Goal: Transaction & Acquisition: Purchase product/service

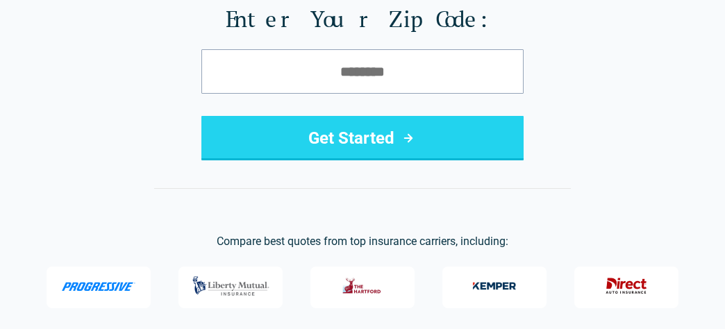
scroll to position [232, 0]
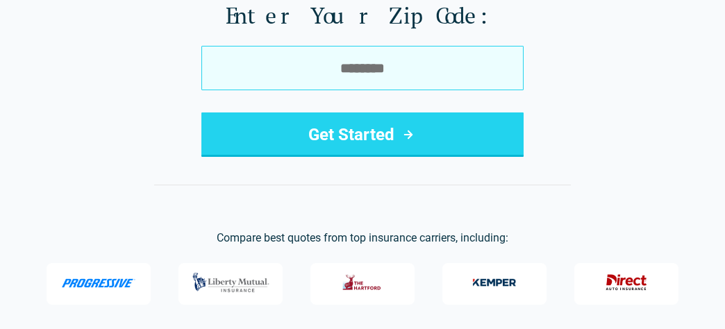
click at [311, 73] on input "tel" at bounding box center [363, 68] width 322 height 44
type input "*****"
click at [368, 130] on button "Get Started" at bounding box center [363, 135] width 322 height 44
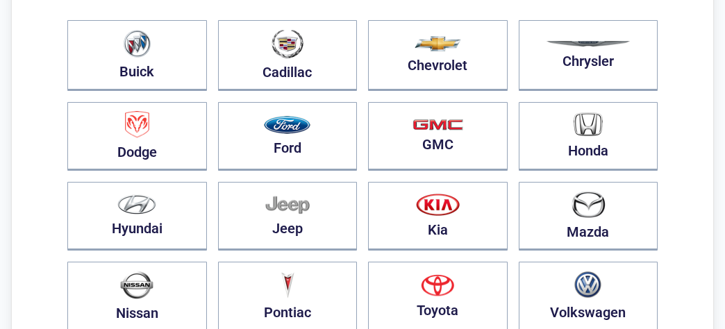
scroll to position [200, 0]
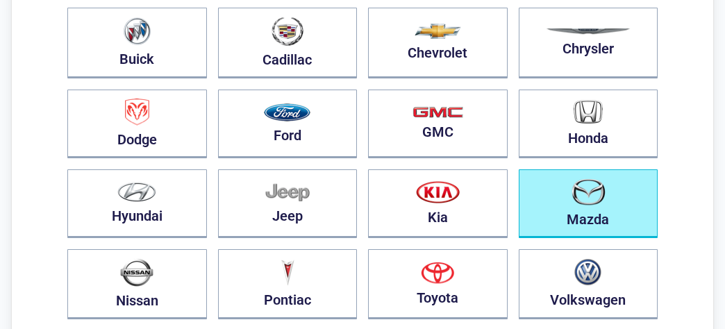
click at [584, 206] on button "Mazda" at bounding box center [589, 204] width 140 height 69
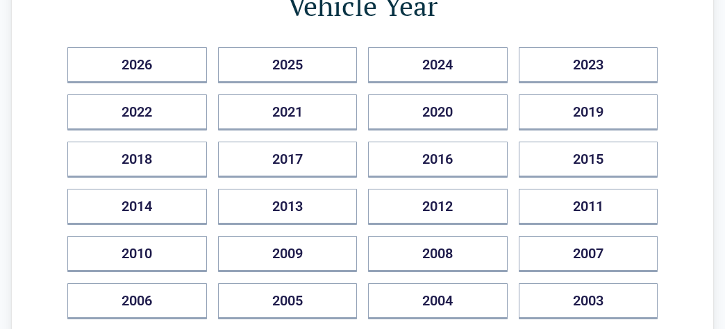
scroll to position [189, 0]
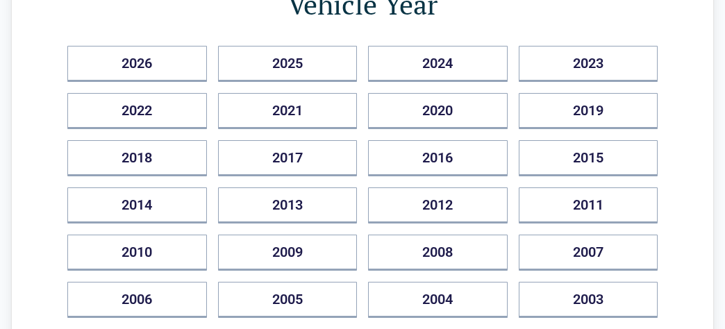
click at [175, 254] on button "2010" at bounding box center [137, 253] width 140 height 36
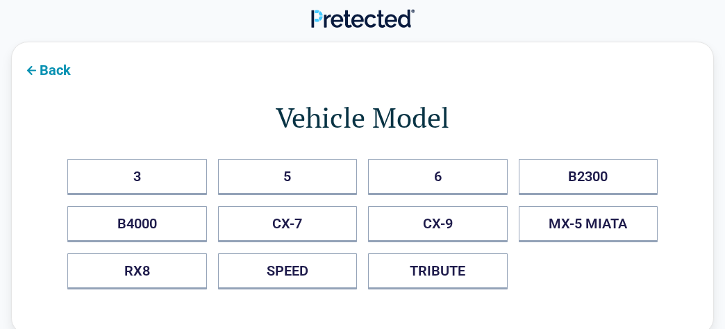
scroll to position [0, 0]
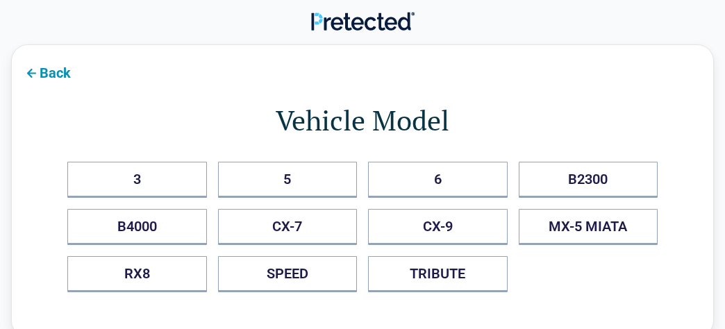
click at [295, 233] on button "CX-7" at bounding box center [288, 227] width 140 height 36
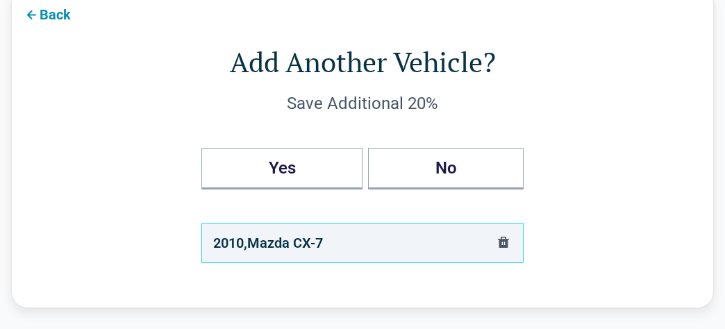
click at [300, 172] on button "Yes" at bounding box center [282, 169] width 161 height 42
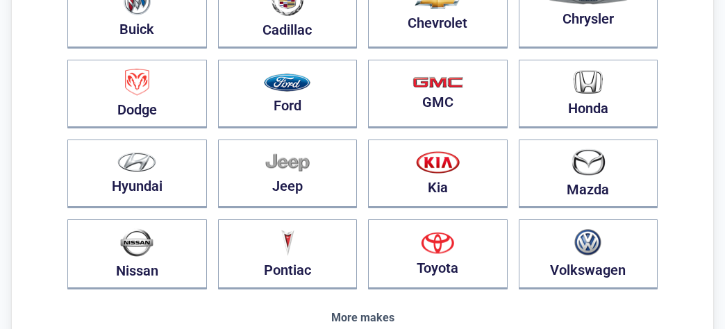
scroll to position [235, 0]
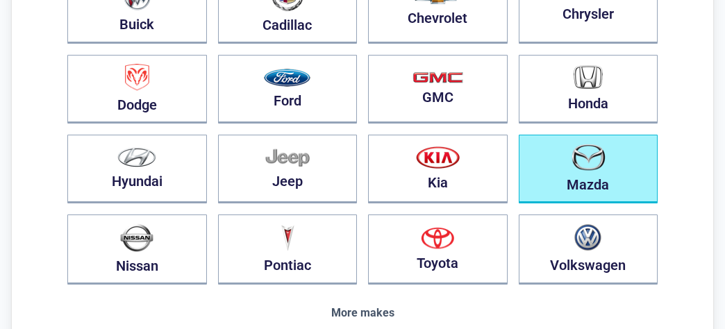
click at [580, 170] on button "Mazda" at bounding box center [589, 169] width 140 height 69
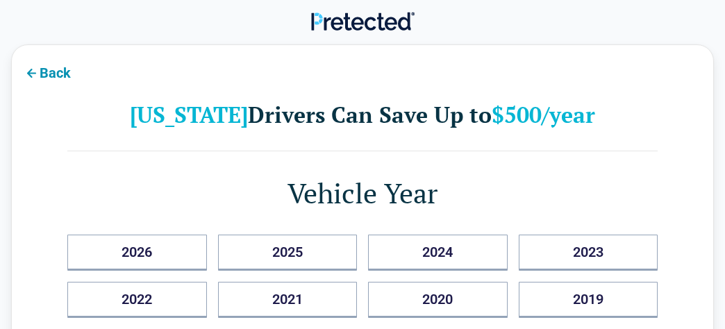
scroll to position [0, 0]
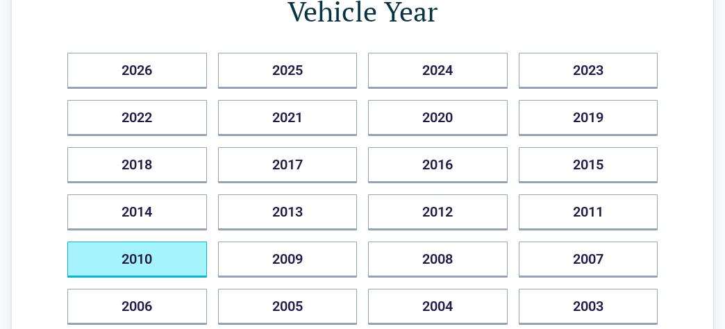
click at [162, 259] on button "2010" at bounding box center [137, 260] width 140 height 36
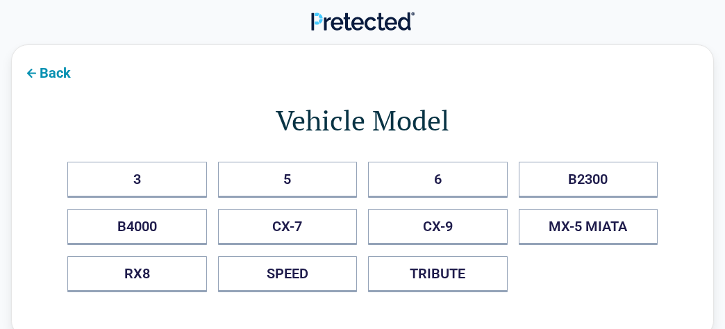
click at [318, 219] on button "CX-7" at bounding box center [288, 227] width 140 height 36
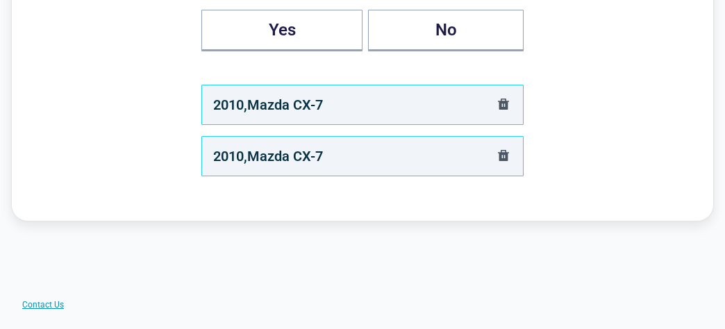
scroll to position [210, 0]
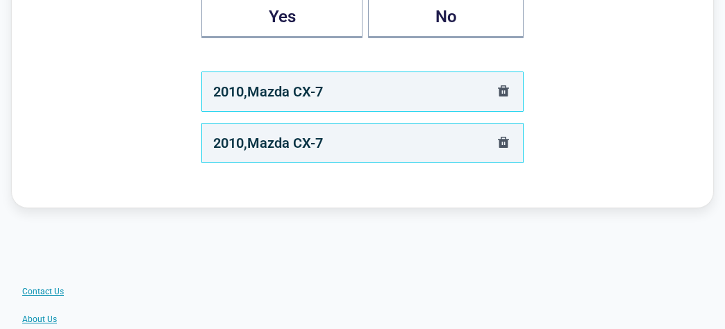
click at [362, 93] on div "2010 , Mazda CX-7" at bounding box center [363, 92] width 322 height 40
click at [395, 161] on div "2010 , Mazda CX-7" at bounding box center [363, 143] width 322 height 40
click at [504, 89] on icon "delete" at bounding box center [503, 90] width 11 height 11
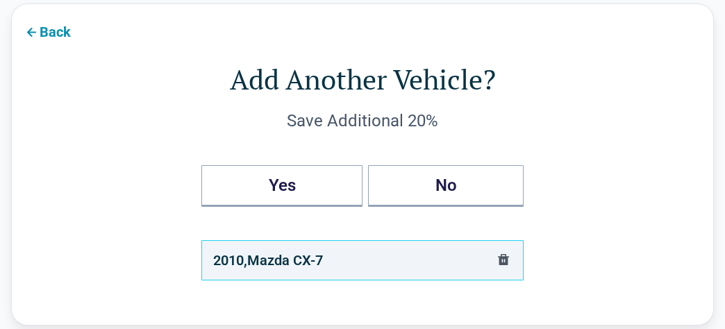
scroll to position [0, 0]
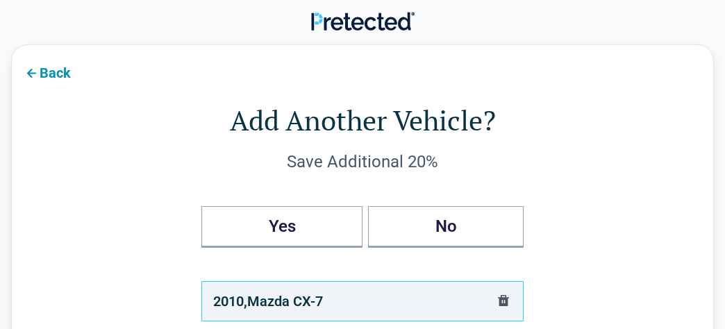
click at [76, 79] on button "Back" at bounding box center [47, 71] width 70 height 31
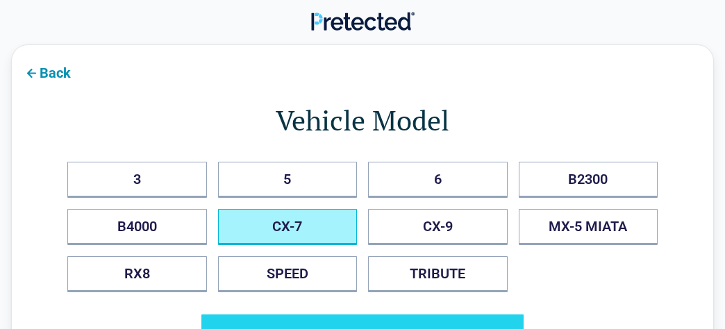
click at [76, 79] on button "Back" at bounding box center [47, 71] width 70 height 31
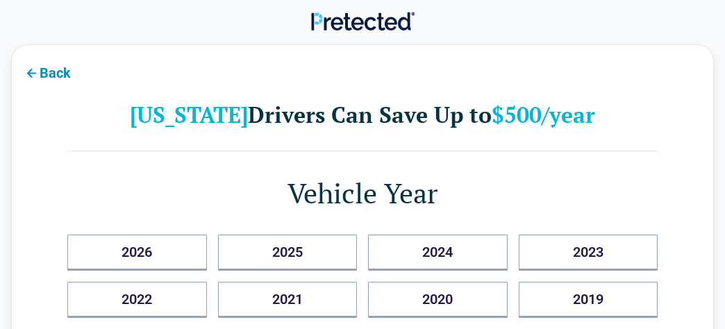
click at [65, 83] on button "Back" at bounding box center [47, 71] width 70 height 31
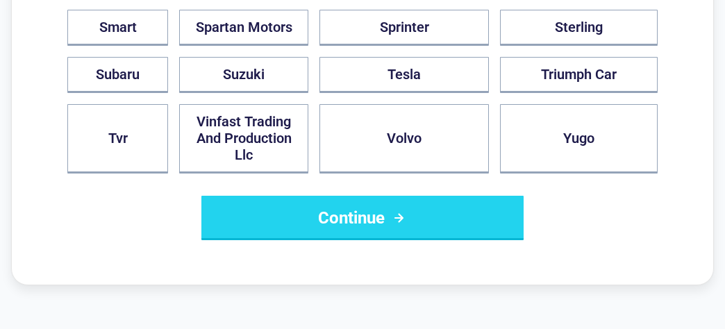
click at [272, 196] on button "Continue" at bounding box center [363, 218] width 322 height 44
